Goal: Task Accomplishment & Management: Use online tool/utility

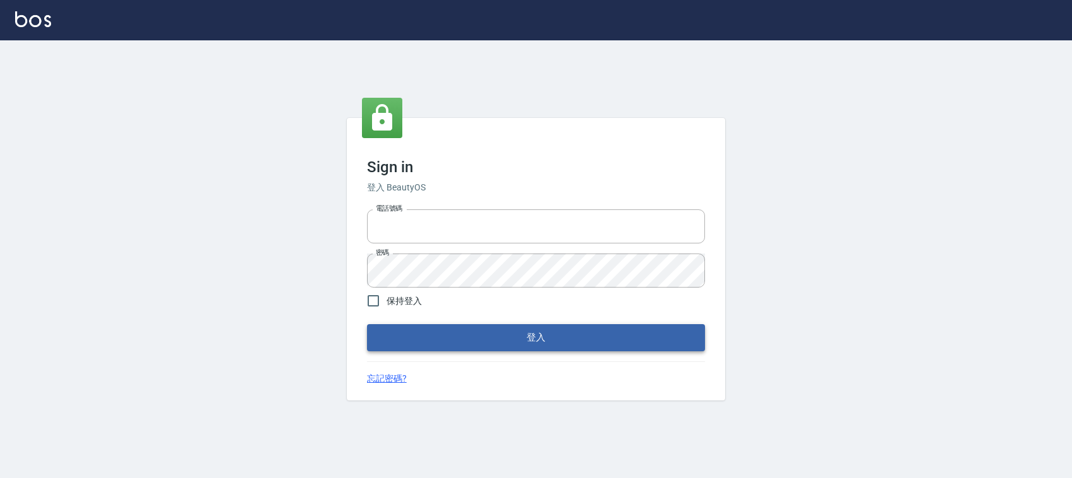
type input "0228335030"
click at [664, 345] on button "登入" at bounding box center [536, 337] width 338 height 26
